Goal: Task Accomplishment & Management: Complete application form

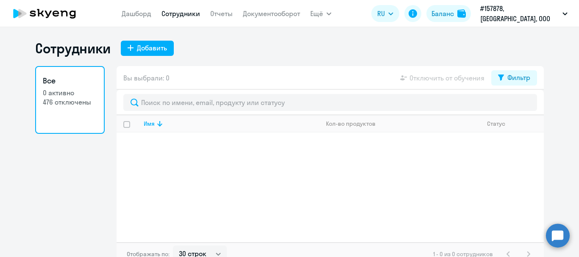
select select "30"
click at [557, 232] on circle at bounding box center [558, 236] width 24 height 24
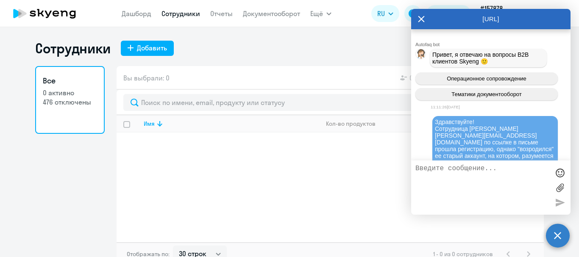
scroll to position [60126, 0]
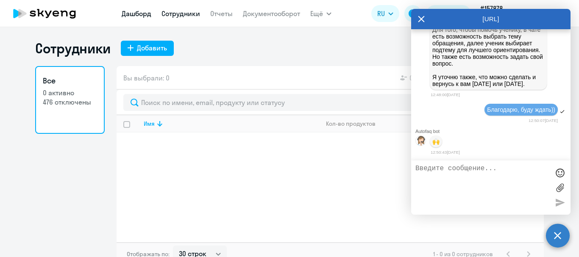
click at [151, 15] on link "Дашборд" at bounding box center [137, 13] width 30 height 8
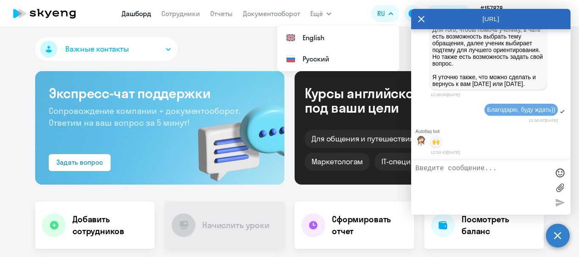
click at [556, 240] on circle at bounding box center [558, 236] width 24 height 24
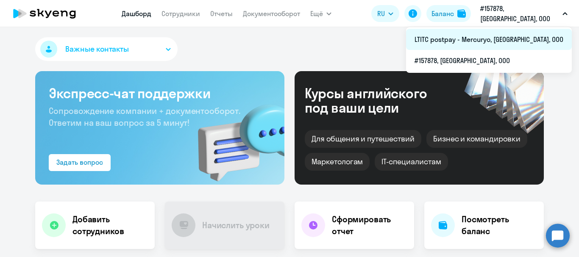
click at [501, 41] on li "LTITC postpay - Mercuryo, [GEOGRAPHIC_DATA], ООО" at bounding box center [489, 39] width 166 height 21
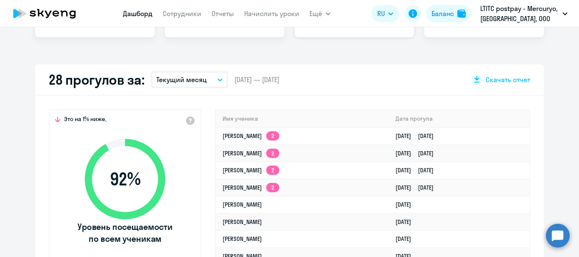
scroll to position [254, 0]
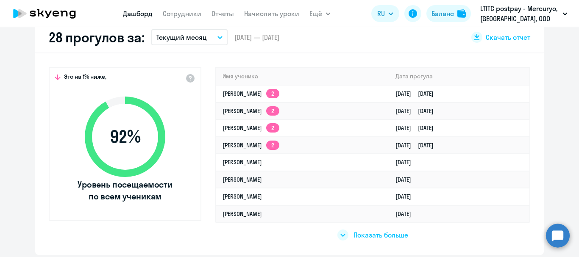
click at [558, 234] on circle at bounding box center [558, 236] width 24 height 24
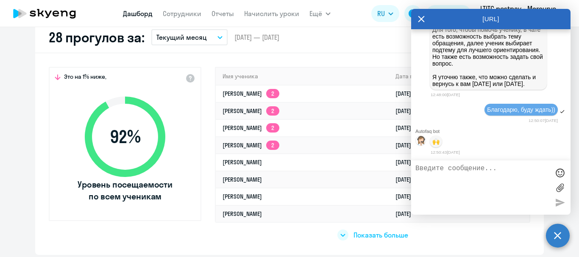
scroll to position [60126, 0]
type textarea "Доброе утро! Есть ли новости?))"
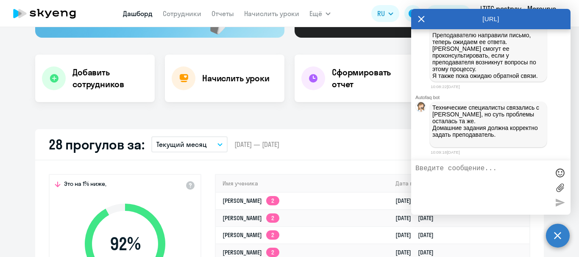
scroll to position [60311, 0]
click at [483, 172] on textarea at bounding box center [482, 188] width 134 height 46
type textarea "Благодарю! Буду ждать новостей от преподавателя"
click at [559, 205] on div at bounding box center [560, 202] width 13 height 13
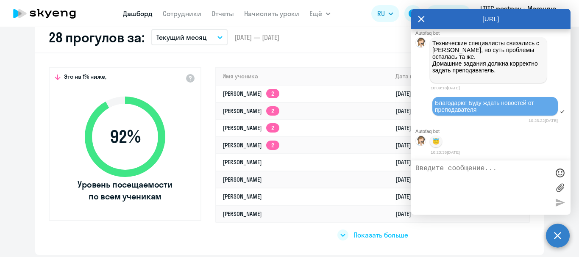
scroll to position [0, 0]
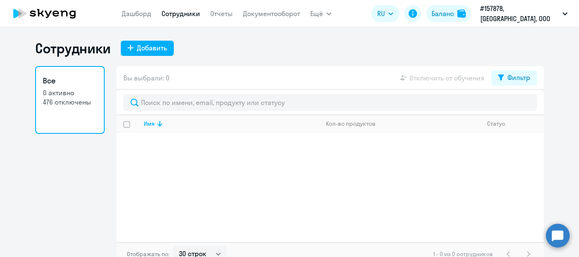
select select "30"
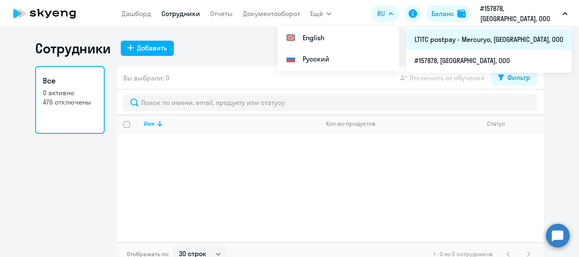
click at [489, 45] on li "LTITC postpay - Mercuryo, [GEOGRAPHIC_DATA], ООО" at bounding box center [489, 39] width 166 height 21
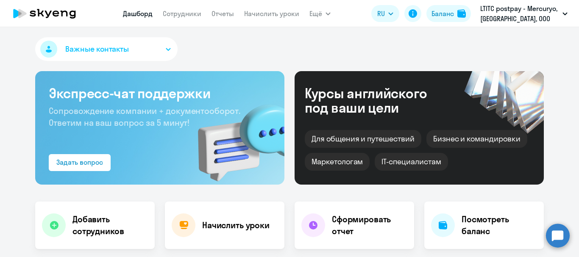
select select "30"
click at [178, 19] on nav "[PERSON_NAME] Отчеты Начислить уроки" at bounding box center [211, 13] width 176 height 17
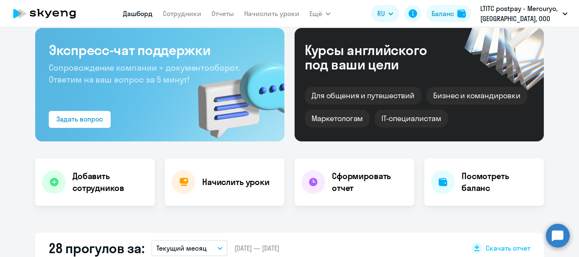
scroll to position [42, 0]
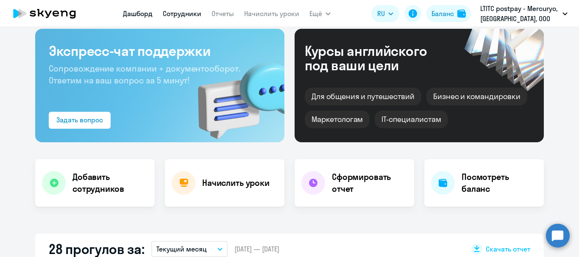
click at [170, 10] on link "Сотрудники" at bounding box center [182, 13] width 39 height 8
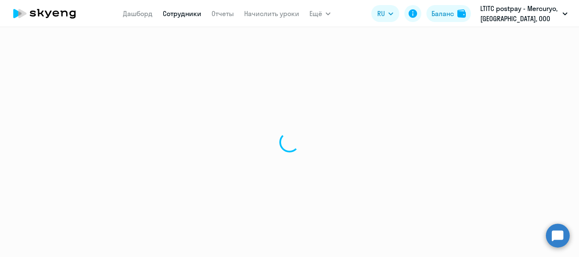
select select "30"
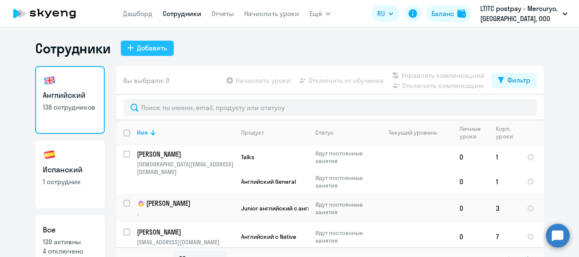
click at [163, 47] on div "Добавить" at bounding box center [152, 48] width 30 height 10
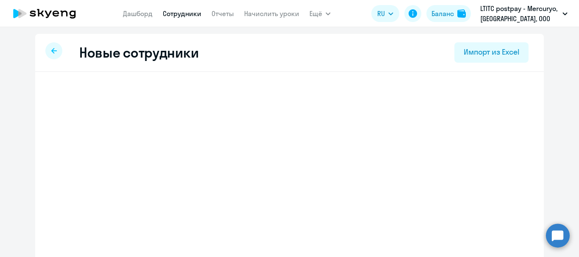
select select "english_adult_not_native_speaker"
select select "3"
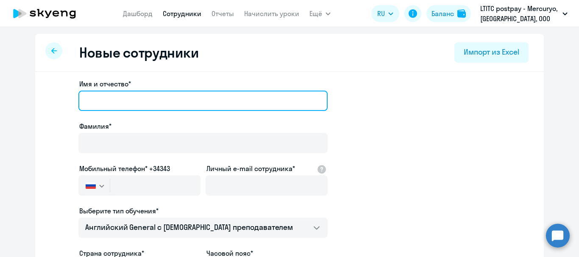
click at [202, 105] on input "Имя и отчество*" at bounding box center [202, 101] width 249 height 20
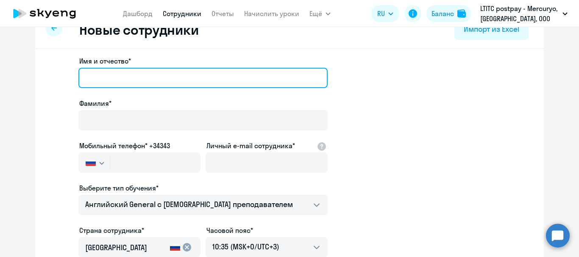
scroll to position [42, 0]
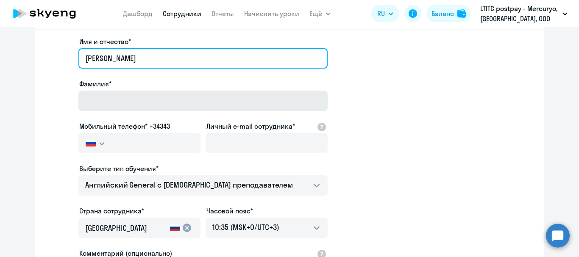
type input "[PERSON_NAME]"
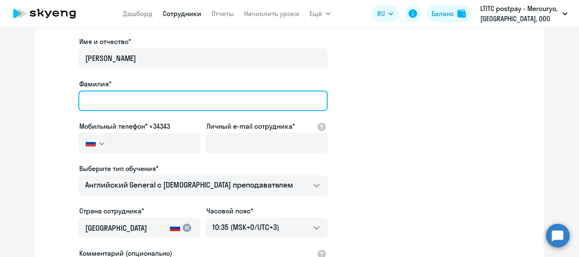
click at [134, 99] on input "Фамилия*" at bounding box center [202, 101] width 249 height 20
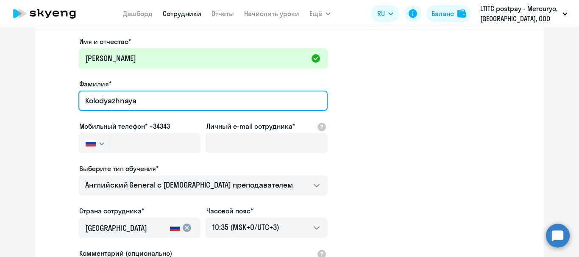
type input "Kolodyazhnaya"
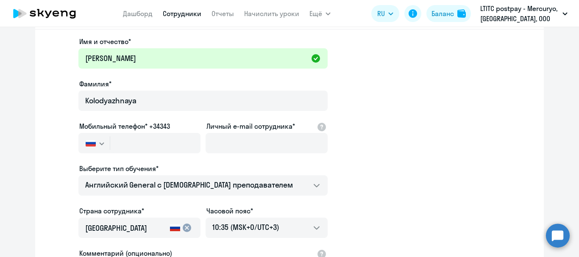
click at [99, 146] on svg-icon "button" at bounding box center [101, 143] width 7 height 7
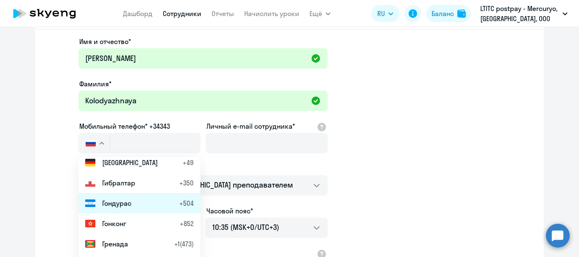
scroll to position [1060, 0]
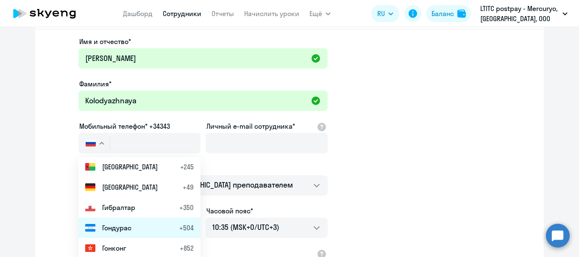
click at [105, 189] on span "[GEOGRAPHIC_DATA]" at bounding box center [130, 187] width 56 height 10
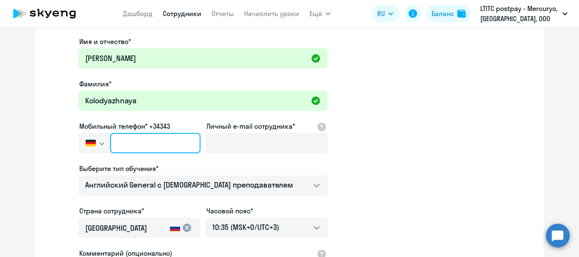
click at [139, 144] on input "text" at bounding box center [155, 143] width 90 height 20
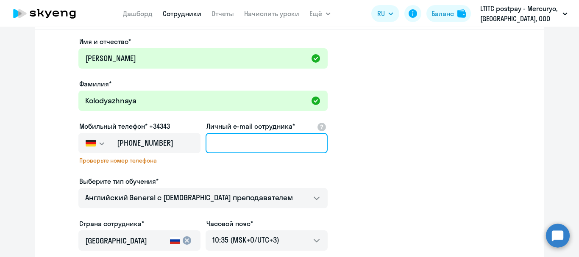
click at [222, 145] on input "Личный e-mail сотрудника*" at bounding box center [267, 143] width 122 height 20
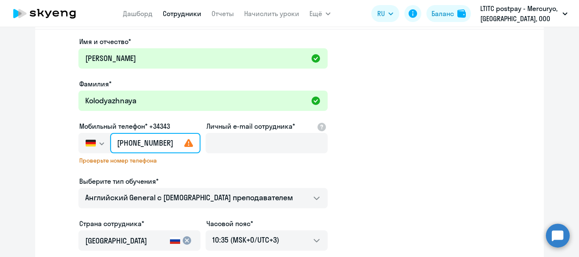
click at [155, 136] on input "[PHONE_NUMBER]" at bounding box center [155, 143] width 90 height 20
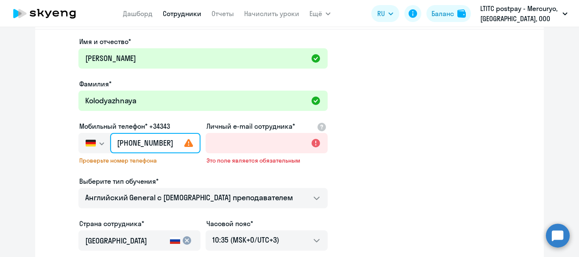
click at [168, 142] on input "[PHONE_NUMBER]" at bounding box center [155, 143] width 90 height 20
click at [136, 144] on input "+49 (160) 383-387" at bounding box center [155, 143] width 90 height 20
click at [154, 145] on input "+49 (160) 383-387" at bounding box center [155, 143] width 90 height 20
click at [163, 143] on input "+49 (160) 383-387" at bounding box center [155, 143] width 90 height 20
type input "[PHONE_NUMBER]"
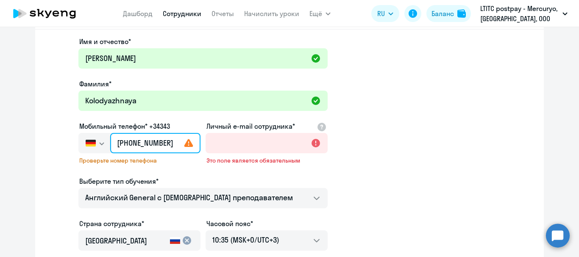
scroll to position [0, 3]
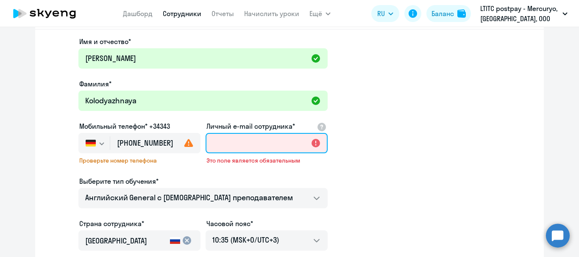
click at [284, 149] on input "Личный e-mail сотрудника*" at bounding box center [267, 143] width 122 height 20
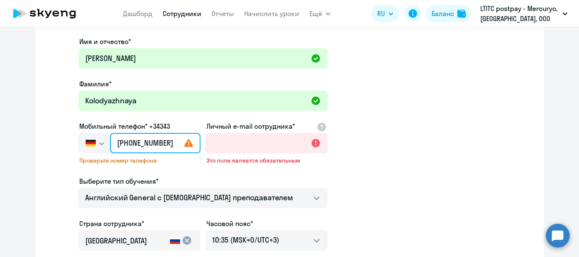
click at [150, 139] on input "[PHONE_NUMBER]" at bounding box center [155, 143] width 90 height 20
click at [153, 142] on input "[PHONE_NUMBER]" at bounding box center [155, 143] width 90 height 20
click at [163, 143] on input "[PHONE_NUMBER]" at bounding box center [155, 143] width 90 height 20
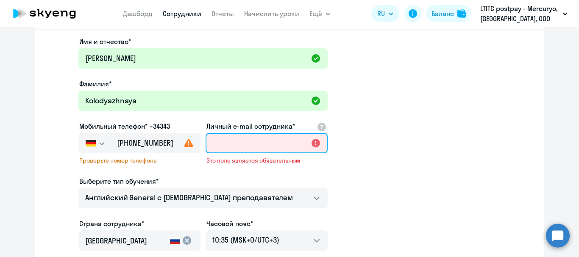
click at [253, 148] on input "Личный e-mail сотрудника*" at bounding box center [267, 143] width 122 height 20
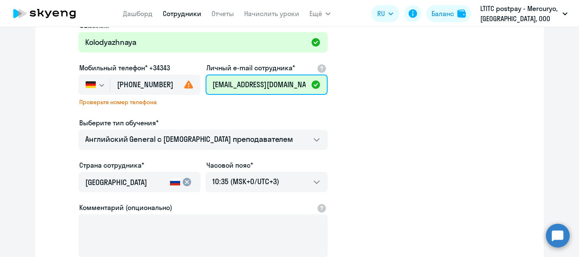
scroll to position [127, 0]
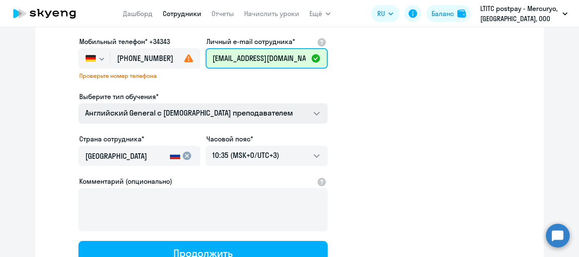
type input "[EMAIL_ADDRESS][DOMAIN_NAME]"
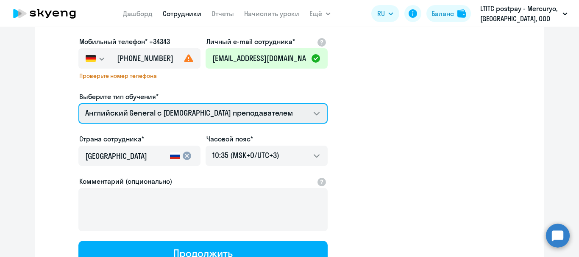
click at [257, 112] on select "Премиум уроки по испанскому языку для взрослых Talks 15 минутные разговоры на а…" at bounding box center [202, 113] width 249 height 20
select select "english_adult_native_speaker"
click at [78, 103] on select "Премиум уроки по испанскому языку для взрослых Talks 15 минутные разговоры на а…" at bounding box center [202, 113] width 249 height 20
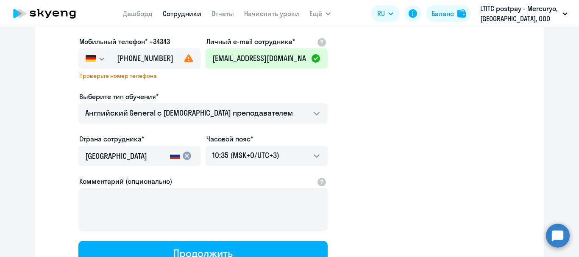
click at [186, 155] on mat-icon "cancel" at bounding box center [187, 156] width 10 height 10
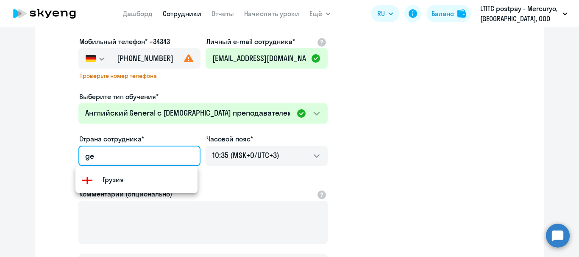
type input "g"
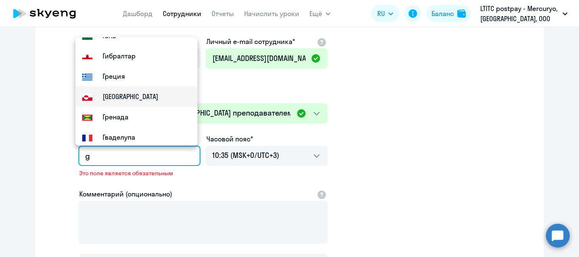
scroll to position [305, 0]
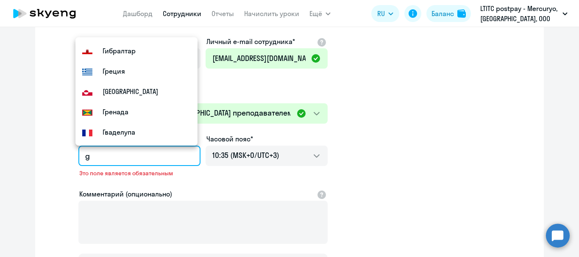
click at [98, 160] on input "g" at bounding box center [137, 156] width 105 height 11
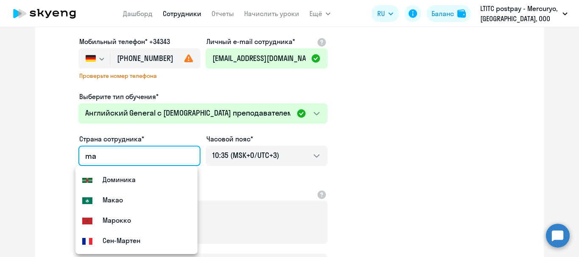
scroll to position [0, 0]
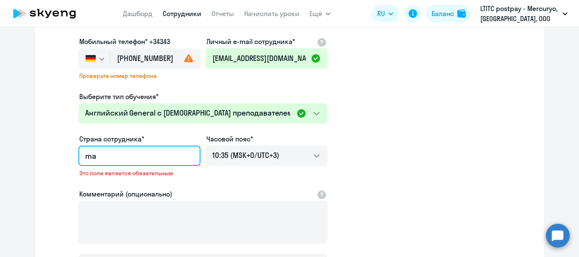
type input "m"
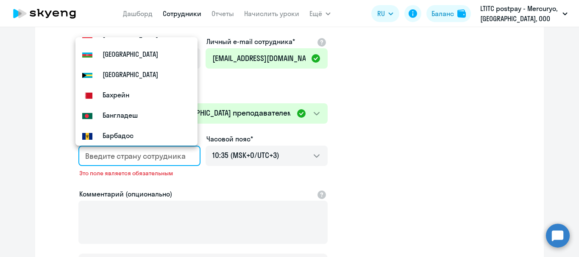
scroll to position [305, 0]
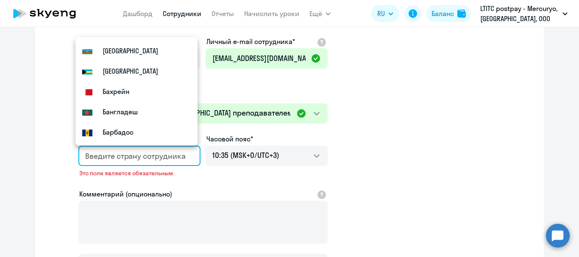
type input "r"
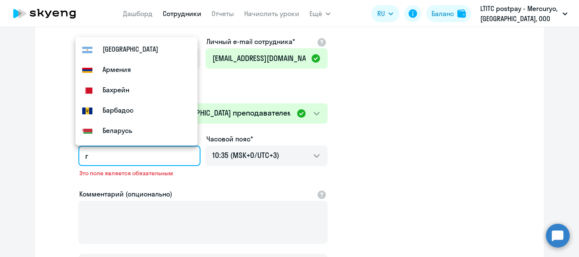
scroll to position [0, 0]
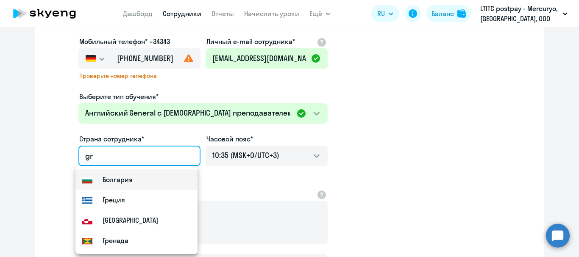
type input "g"
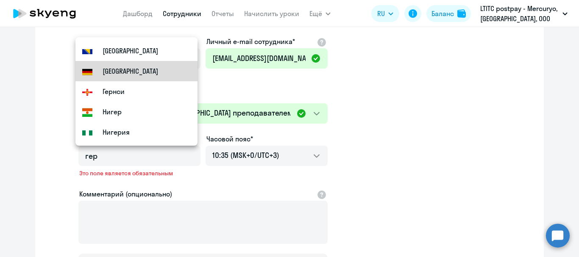
click at [147, 72] on mat-option "Flag of [GEOGRAPHIC_DATA] [GEOGRAPHIC_DATA]" at bounding box center [136, 71] width 122 height 20
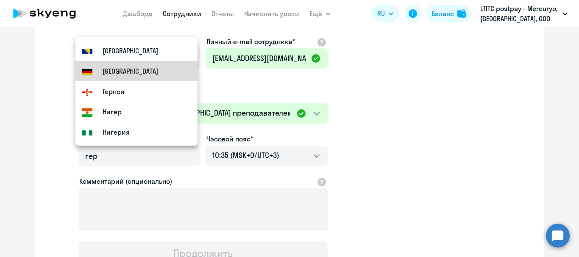
type input "[GEOGRAPHIC_DATA]"
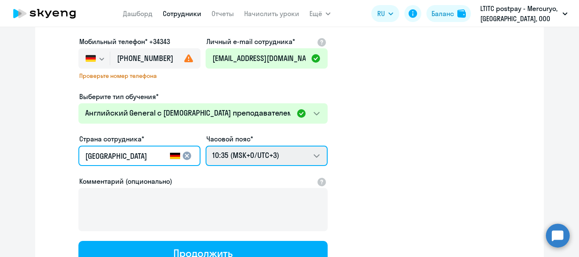
click at [260, 150] on select "20:35 (MSK-14/UTC-11) 21:35 (MSK-13/UTC-10) 22:35 (MSK-12/UTC-9) 23:35 (MSK-11/…" at bounding box center [267, 156] width 122 height 20
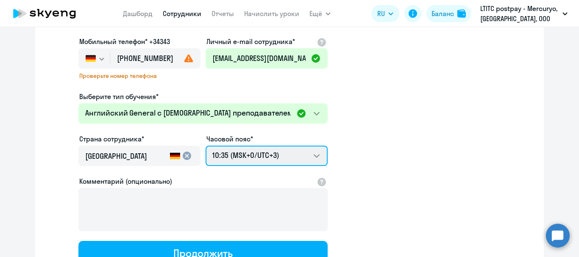
select select "2"
click at [206, 146] on select "20:35 (MSK-14/UTC-11) 21:35 (MSK-13/UTC-10) 22:35 (MSK-12/UTC-9) 23:35 (MSK-11/…" at bounding box center [267, 156] width 122 height 20
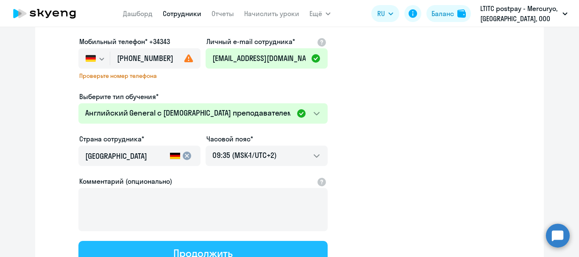
click at [218, 251] on div "Продолжить" at bounding box center [202, 254] width 59 height 14
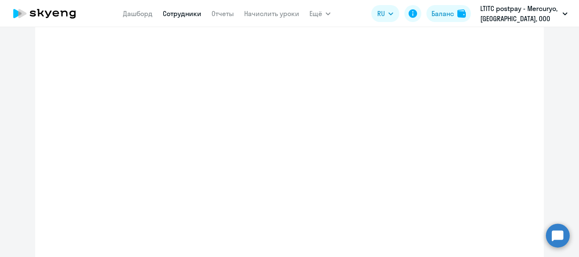
select select "english_adult_native_speaker"
select select "2"
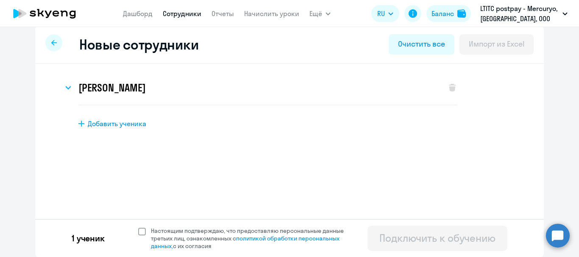
click at [138, 228] on span at bounding box center [142, 232] width 8 height 8
click at [138, 227] on input "Настоящим подтверждаю, что предоставляю персональные данные третьих лиц, ознако…" at bounding box center [138, 227] width 0 height 0
checkbox input "true"
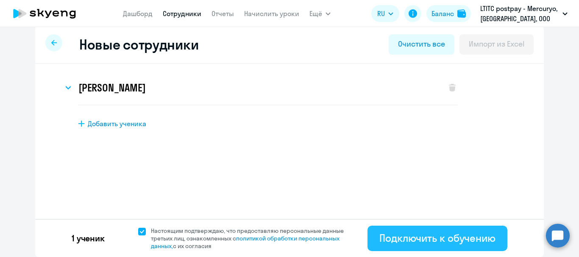
click at [386, 235] on div "Подключить к обучению" at bounding box center [437, 238] width 116 height 14
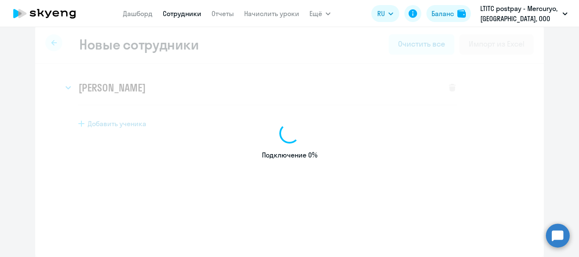
select select "english_adult_not_native_speaker"
select select "3"
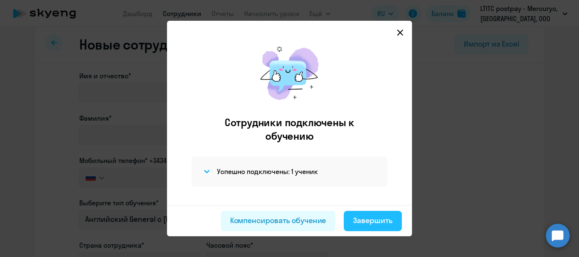
click at [359, 217] on div "Завершить" at bounding box center [372, 220] width 39 height 11
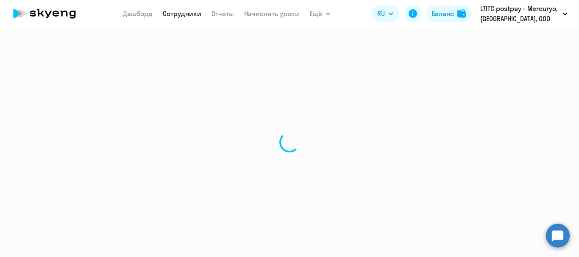
select select "30"
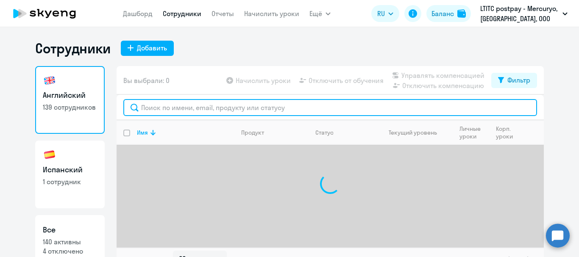
click at [151, 111] on input "text" at bounding box center [330, 107] width 414 height 17
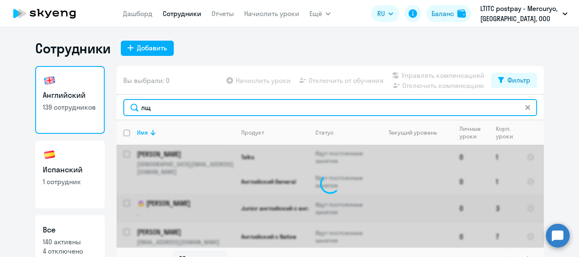
type input "л"
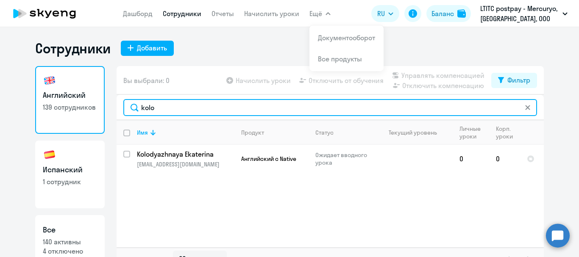
type input "kolo"
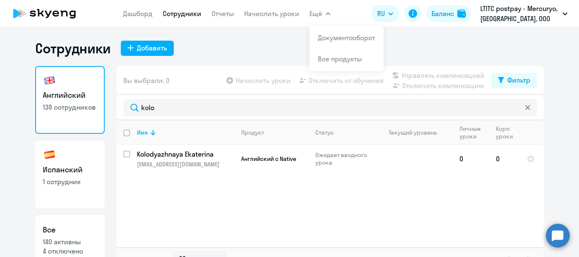
click at [282, 18] on app-menu-item-link "Начислить уроки" at bounding box center [271, 13] width 55 height 11
click at [283, 16] on link "Начислить уроки" at bounding box center [271, 13] width 55 height 8
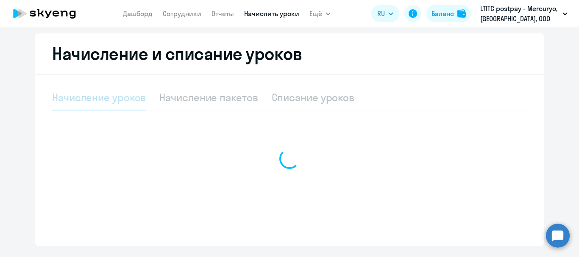
scroll to position [203, 0]
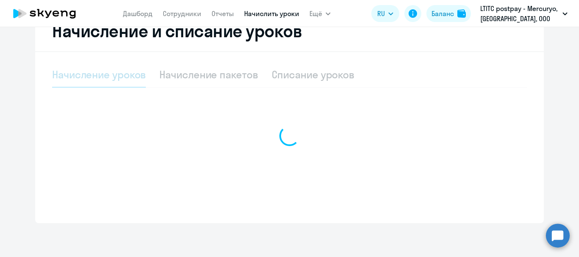
select select "10"
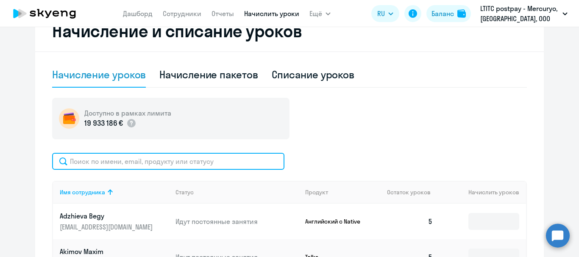
click at [219, 165] on input "text" at bounding box center [168, 161] width 232 height 17
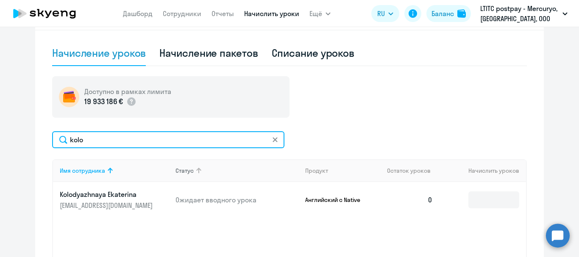
scroll to position [245, 0]
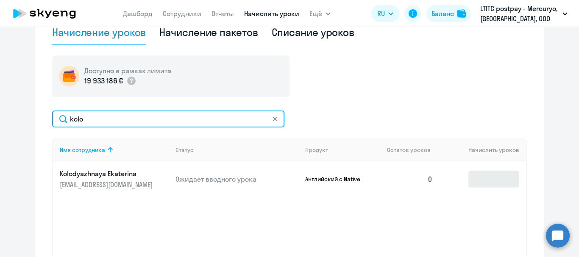
type input "kolo"
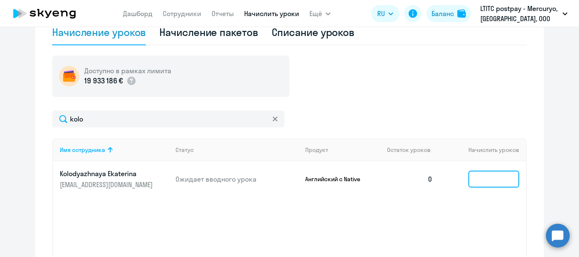
click at [504, 176] on input at bounding box center [493, 179] width 51 height 17
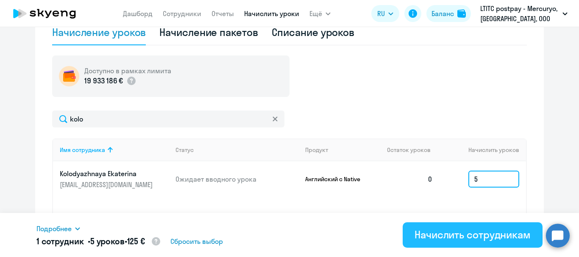
type input "5"
click at [496, 234] on div "Начислить сотрудникам" at bounding box center [473, 235] width 116 height 14
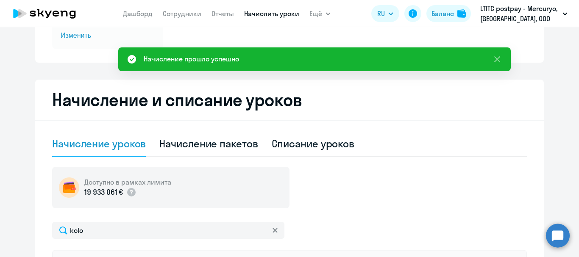
scroll to position [76, 0]
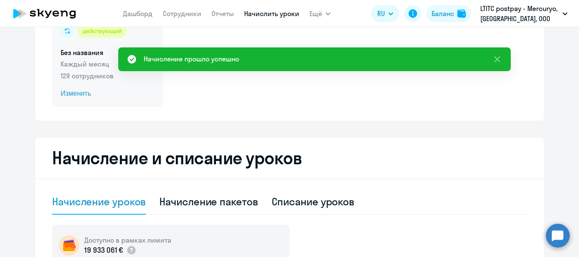
click at [71, 89] on span "Изменить" at bounding box center [108, 94] width 94 height 10
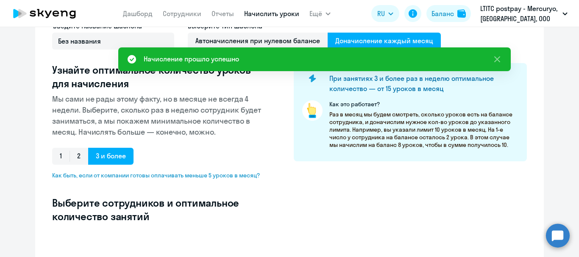
select select "10"
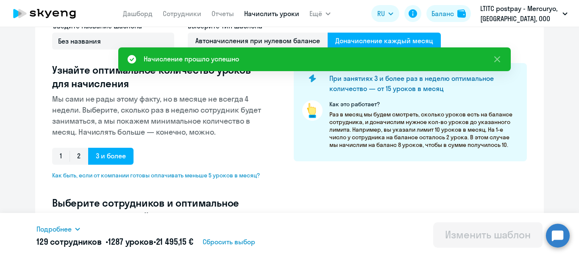
scroll to position [203, 0]
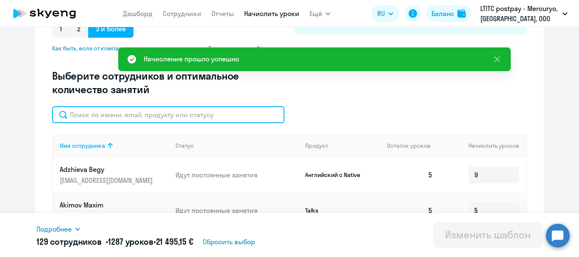
click at [94, 120] on input "text" at bounding box center [168, 114] width 232 height 17
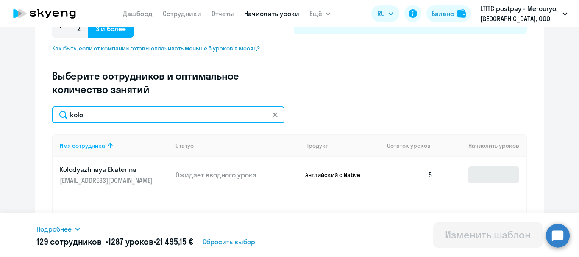
type input "kolo"
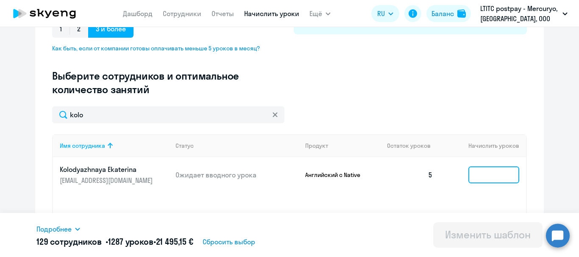
click at [495, 172] on input at bounding box center [493, 175] width 51 height 17
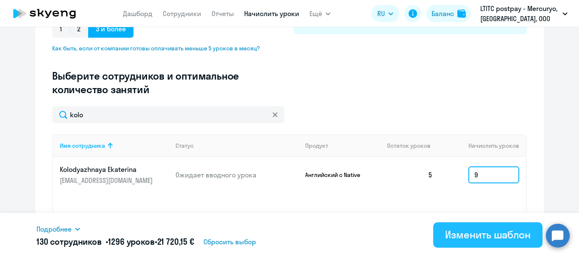
type input "9"
click at [492, 231] on div "Изменить шаблон" at bounding box center [488, 235] width 86 height 14
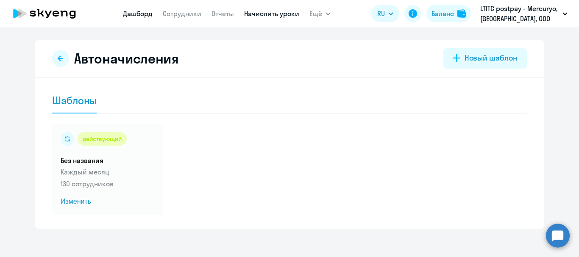
click at [139, 11] on link "Дашборд" at bounding box center [138, 13] width 30 height 8
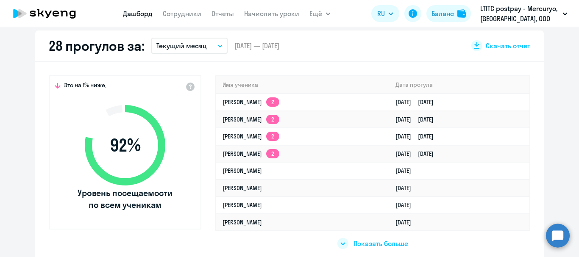
scroll to position [254, 0]
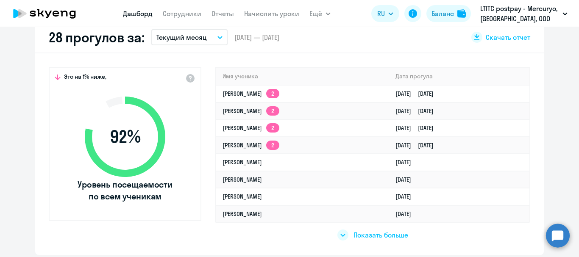
select select "30"
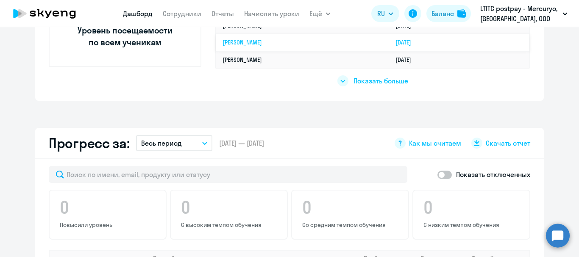
scroll to position [466, 0]
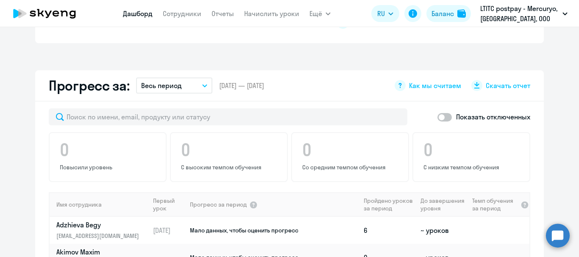
click at [562, 230] on circle at bounding box center [558, 236] width 24 height 24
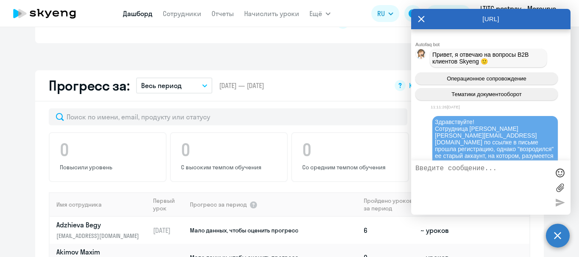
scroll to position [60377, 0]
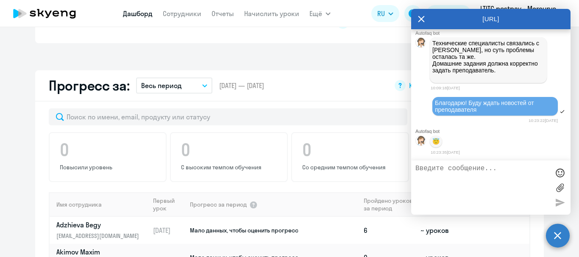
click at [562, 230] on circle at bounding box center [558, 236] width 24 height 24
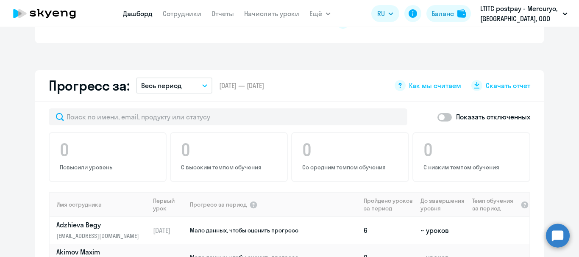
click at [554, 236] on circle at bounding box center [558, 236] width 24 height 24
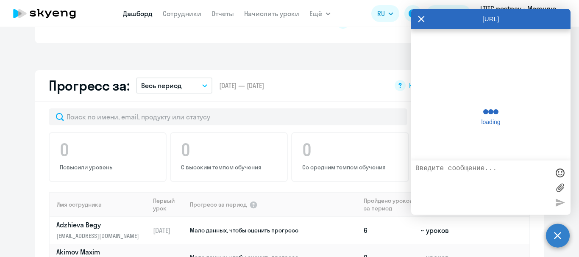
click at [554, 236] on circle at bounding box center [558, 236] width 24 height 24
